Goal: Task Accomplishment & Management: Complete application form

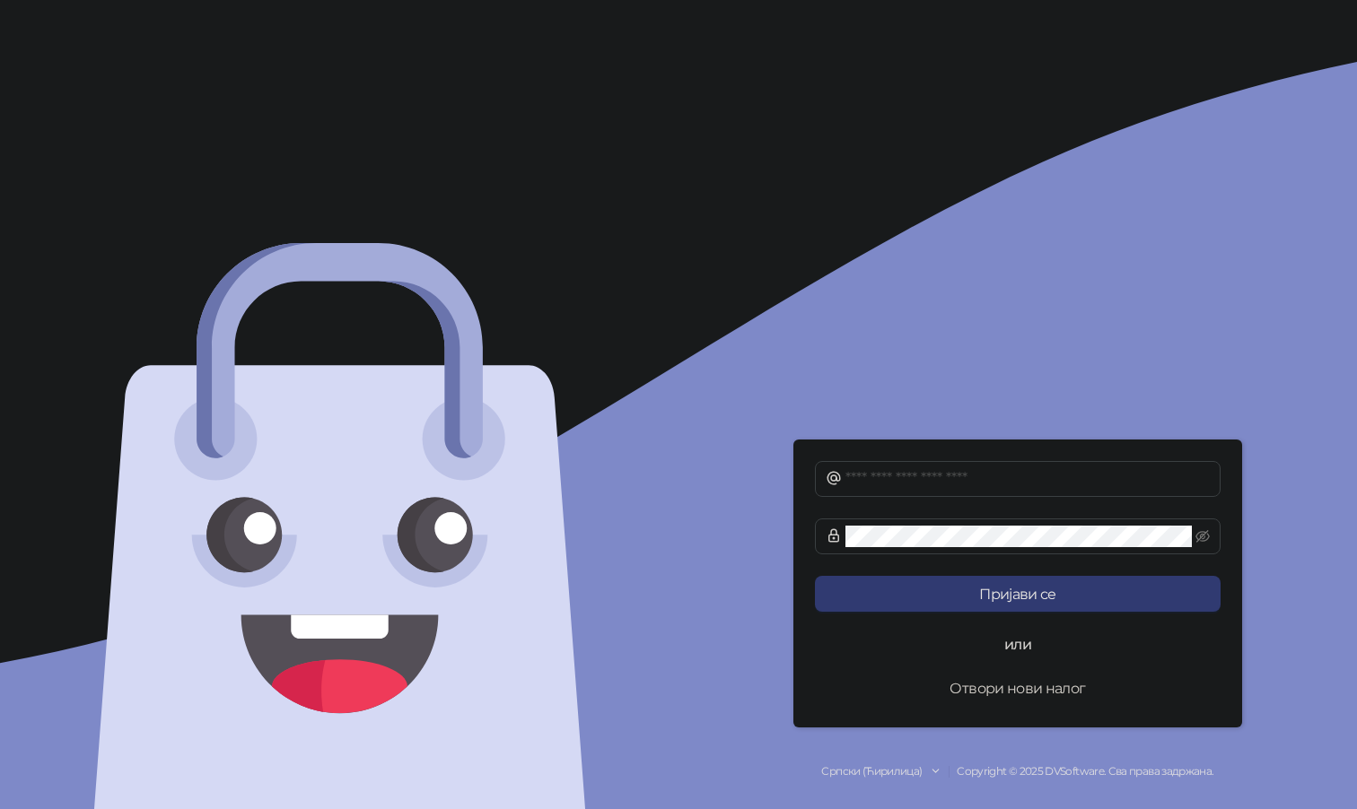
click at [997, 685] on button "Отвори нови налог" at bounding box center [1018, 688] width 406 height 36
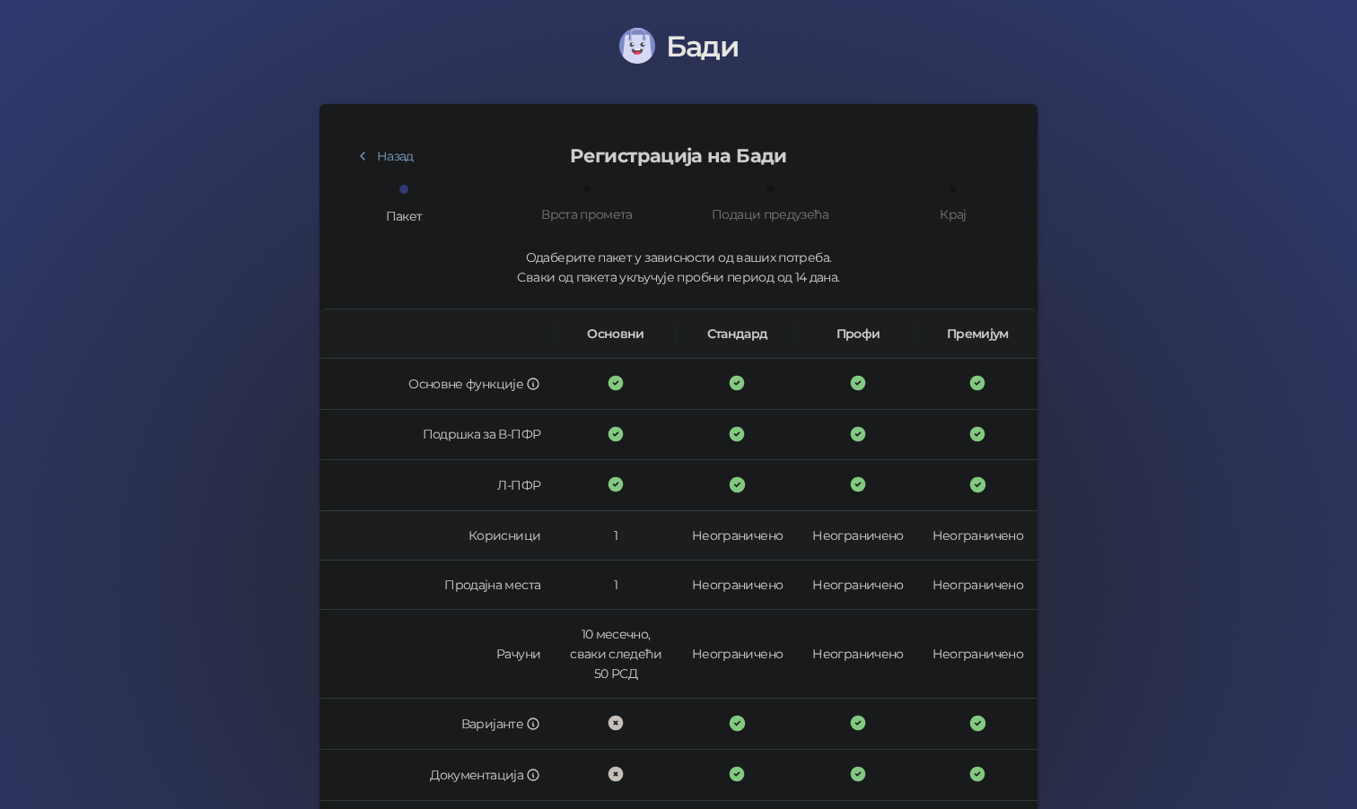
scroll to position [360, 0]
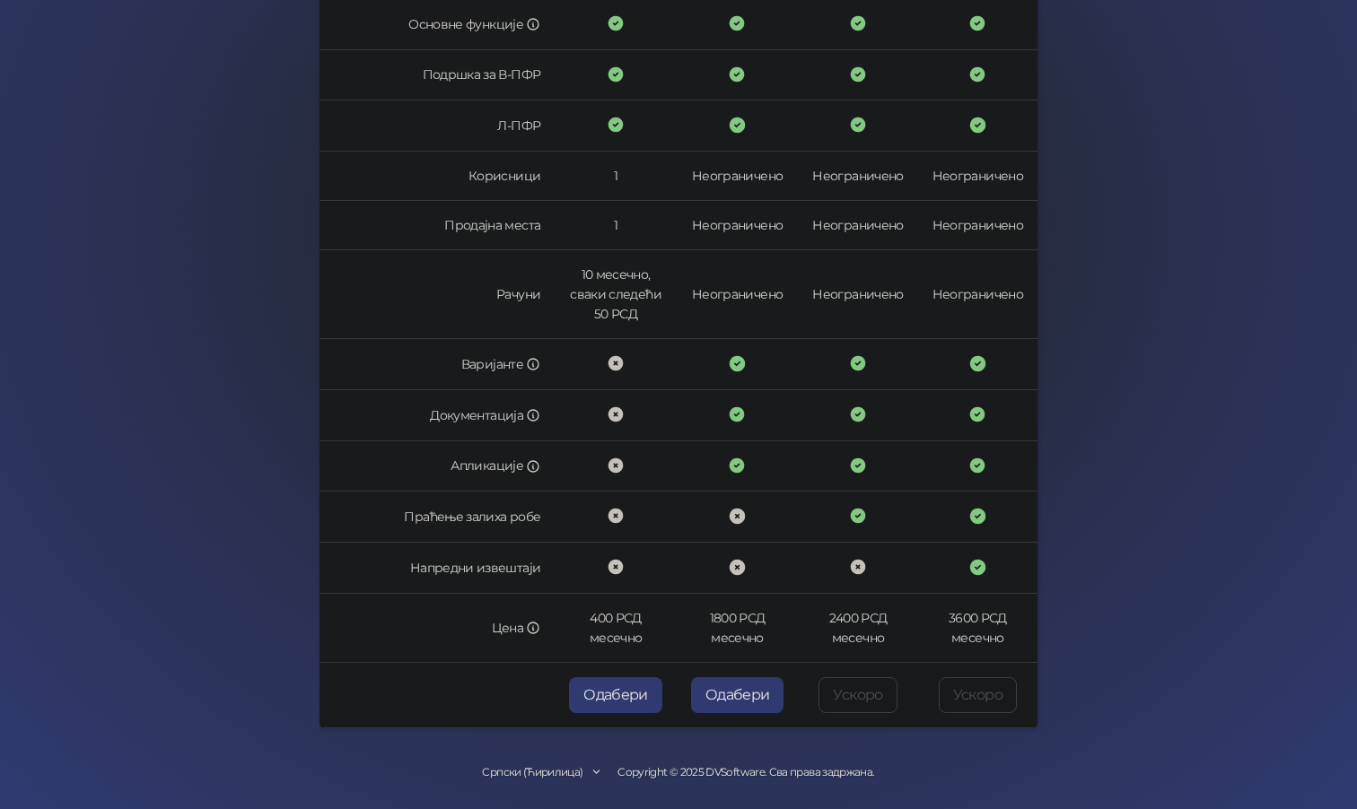
click at [542, 772] on div "Српски (Ћирилица)" at bounding box center [532, 773] width 100 height 17
click at [523, 717] on span "English" at bounding box center [559, 715] width 123 height 20
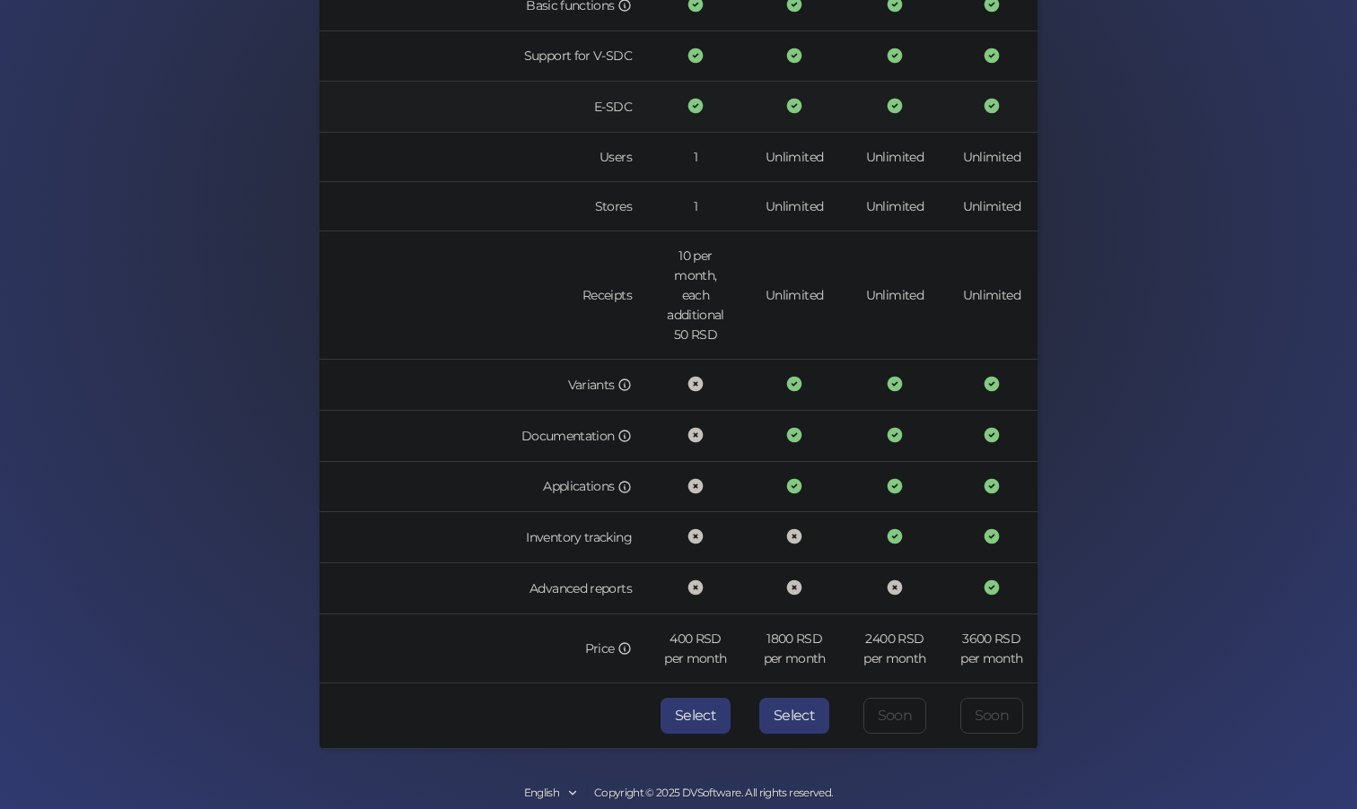
scroll to position [399, 0]
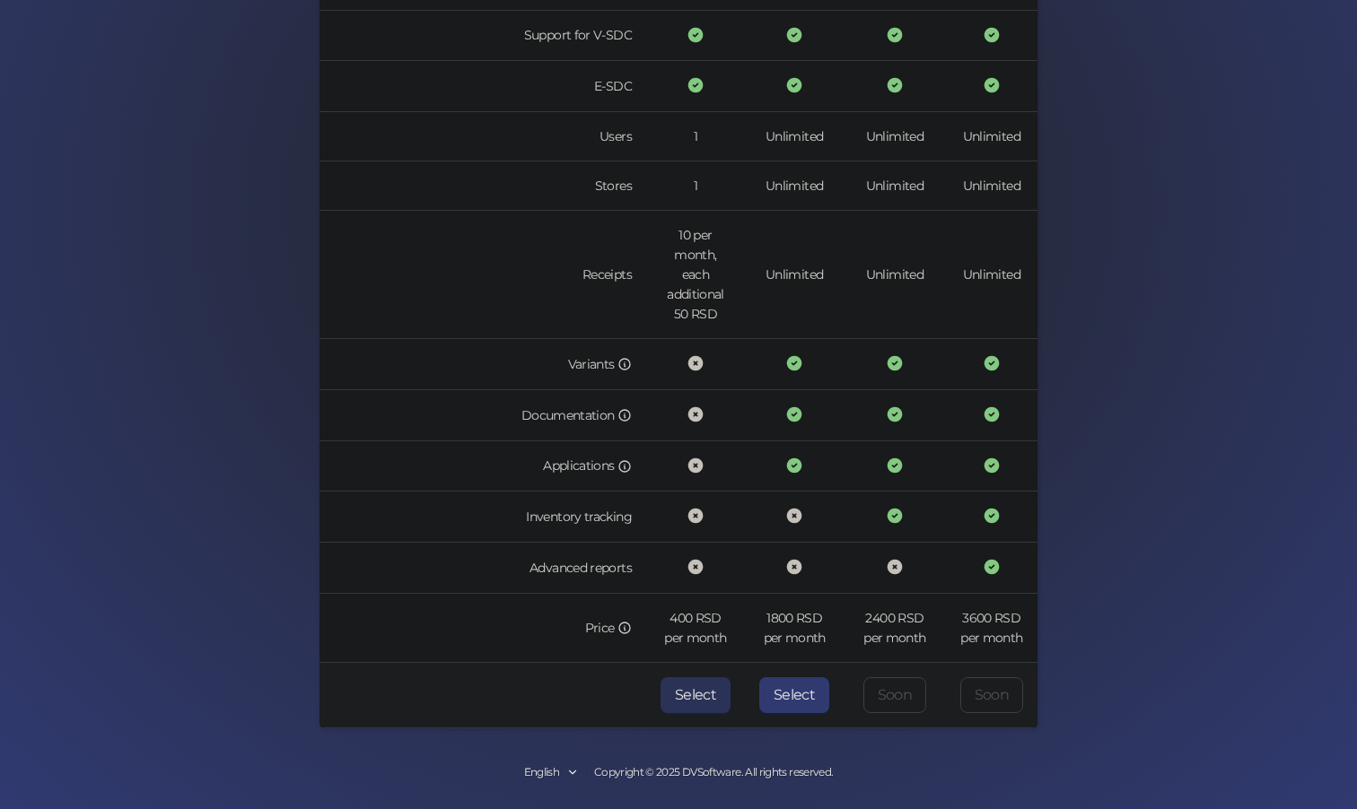
click at [712, 692] on button "Select" at bounding box center [695, 695] width 70 height 36
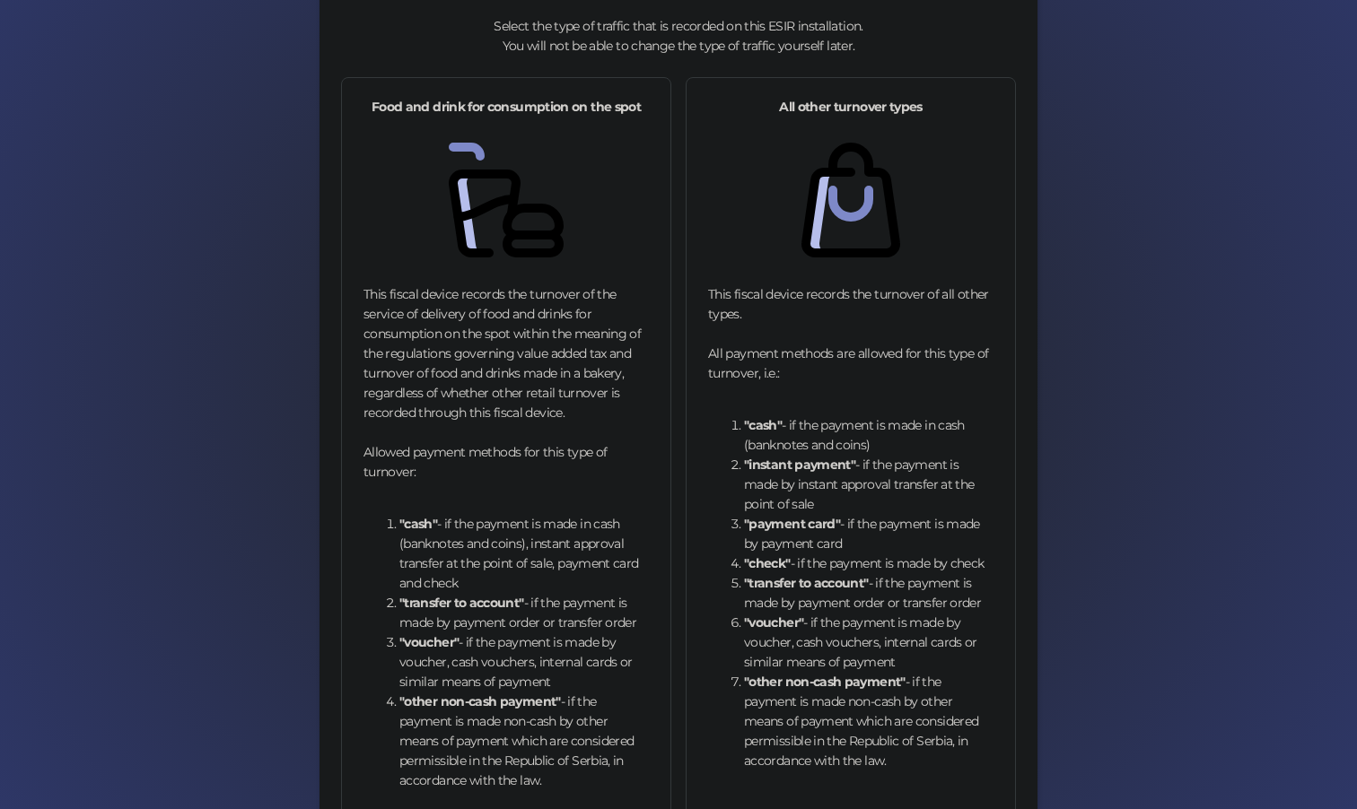
scroll to position [415, 0]
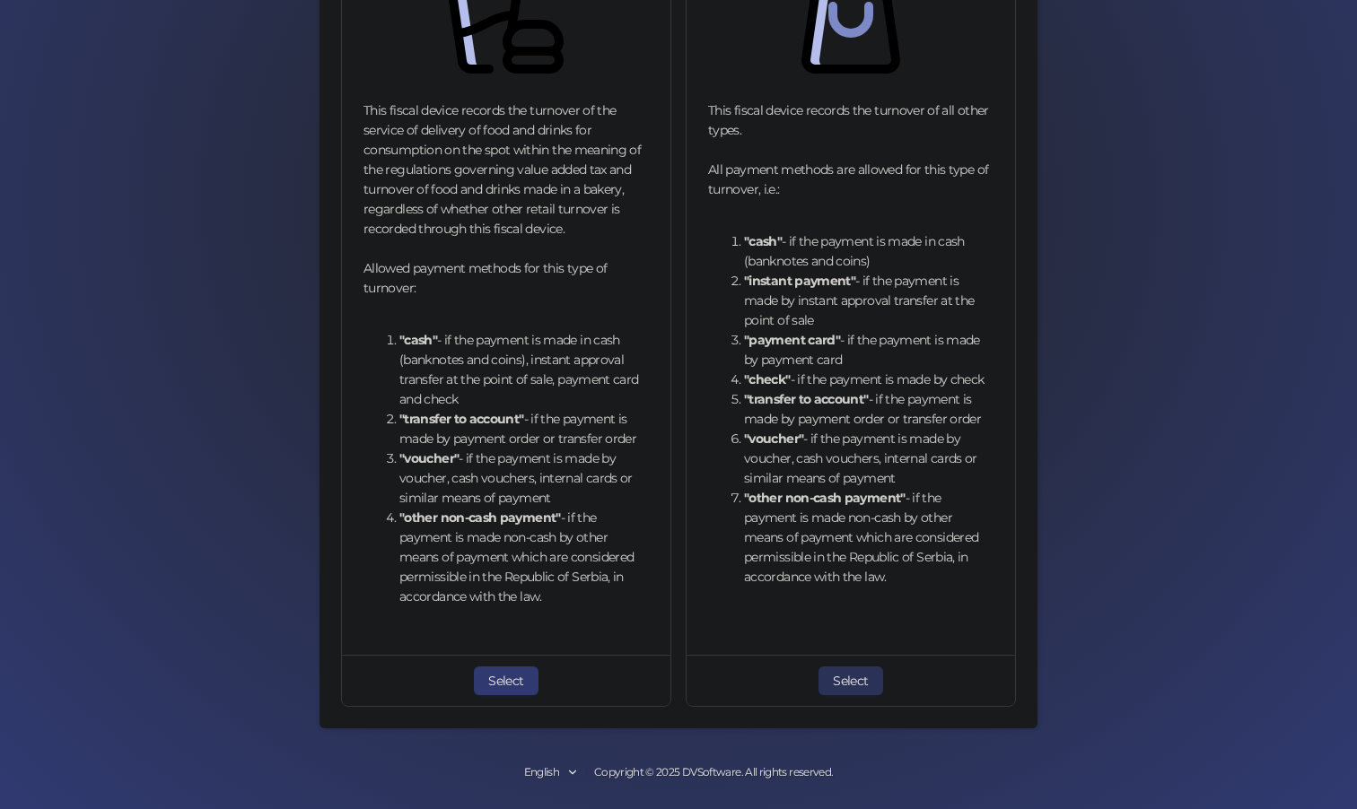
click at [849, 684] on button "Select" at bounding box center [850, 681] width 64 height 29
